Goal: Task Accomplishment & Management: Manage account settings

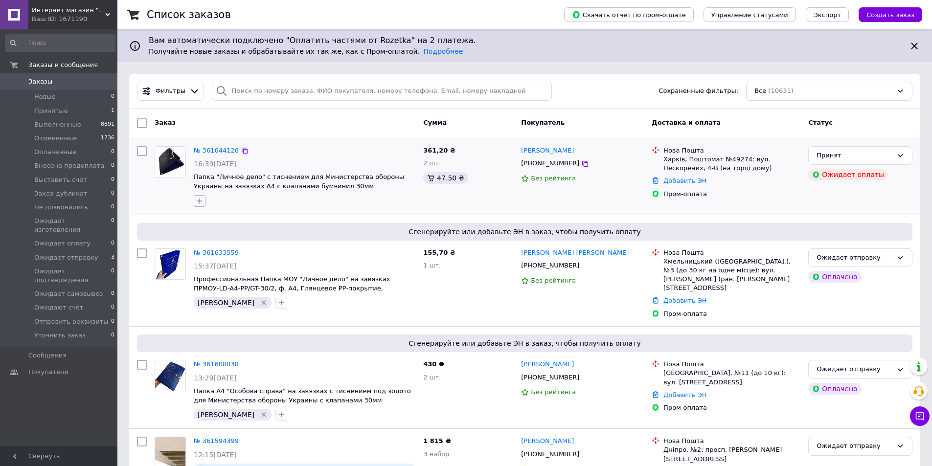
click at [204, 203] on button "button" at bounding box center [200, 201] width 12 height 12
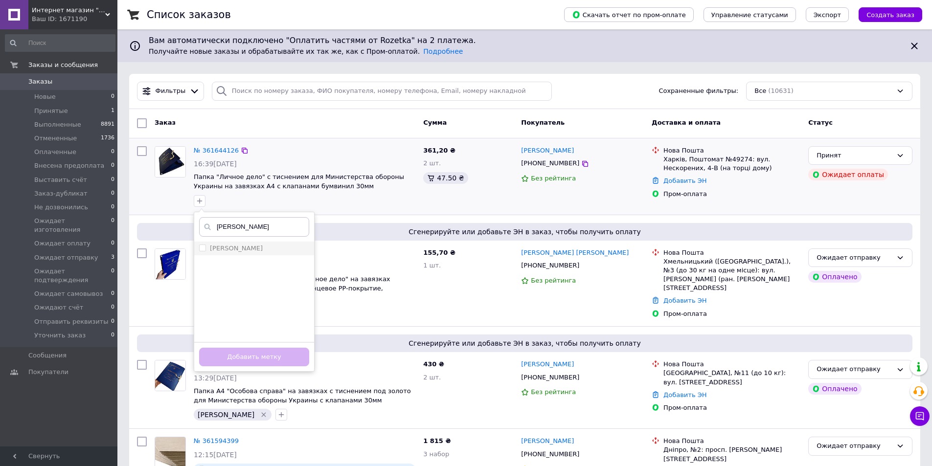
type input "[PERSON_NAME]"
click at [231, 251] on div "[PERSON_NAME]" at bounding box center [254, 248] width 110 height 9
checkbox input "true"
click at [276, 356] on button "Добавить метку" at bounding box center [254, 357] width 110 height 19
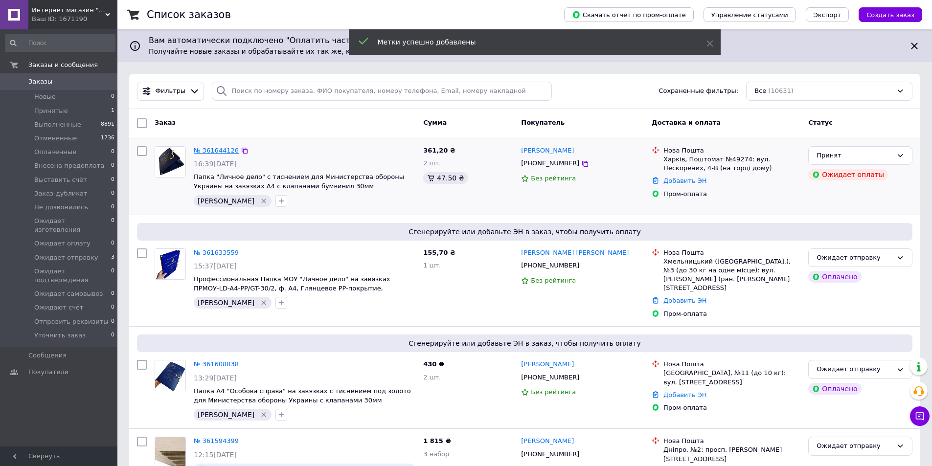
click at [222, 148] on link "№ 361644126" at bounding box center [216, 150] width 45 height 7
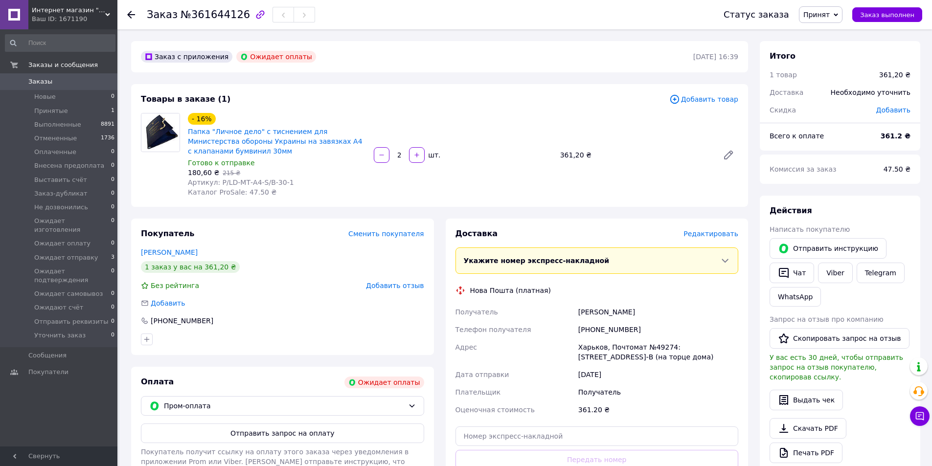
click at [823, 11] on span "Принят" at bounding box center [817, 15] width 26 height 8
click at [852, 48] on li "Отменен" at bounding box center [848, 49] width 96 height 15
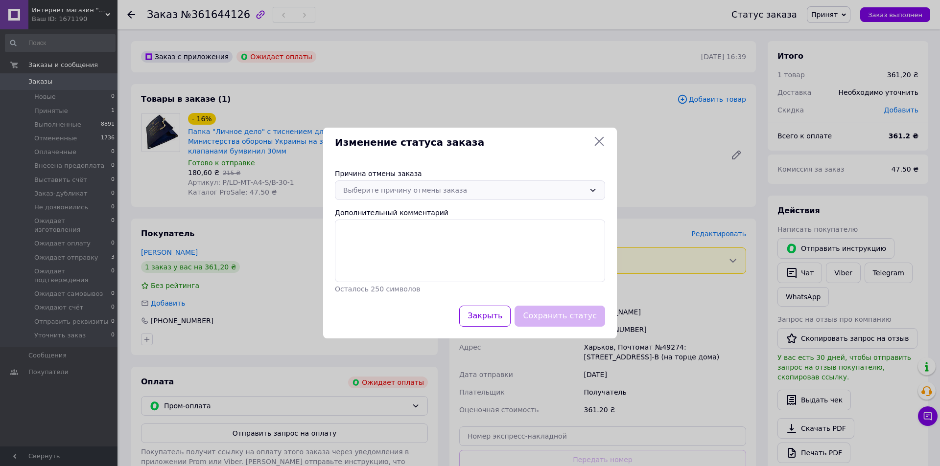
click at [435, 193] on div "Выберите причину отмены заказа" at bounding box center [464, 190] width 242 height 11
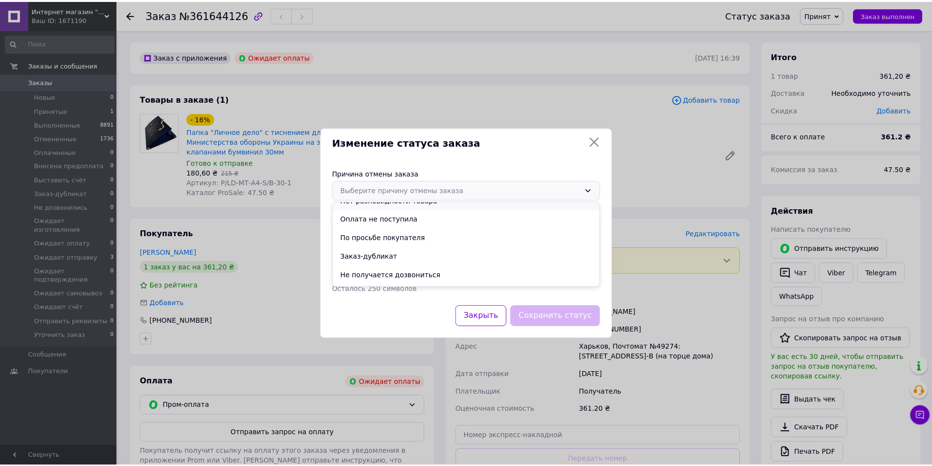
scroll to position [46, 0]
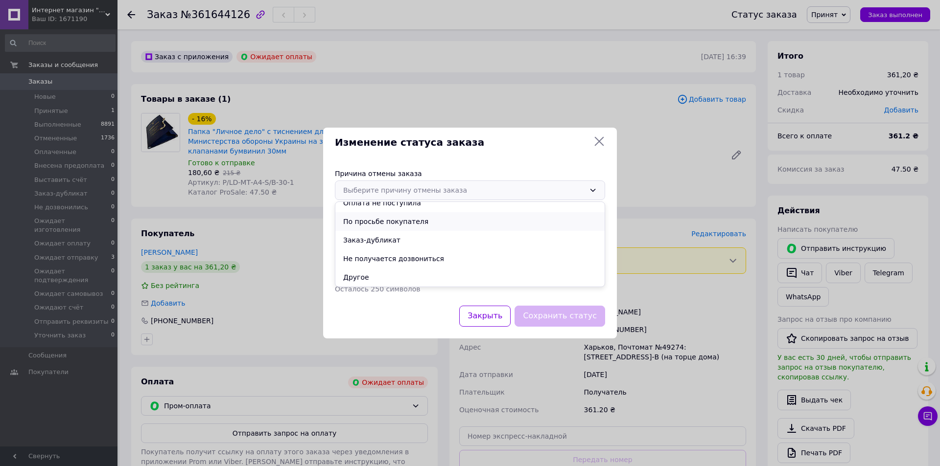
click at [438, 222] on li "По просьбе покупателя" at bounding box center [469, 221] width 269 height 19
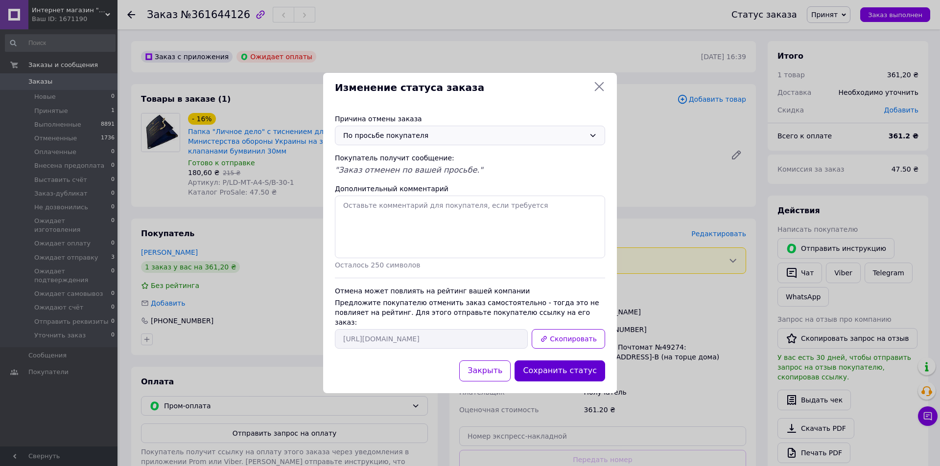
click at [559, 364] on button "Сохранить статус" at bounding box center [559, 371] width 91 height 21
